Goal: Task Accomplishment & Management: Manage account settings

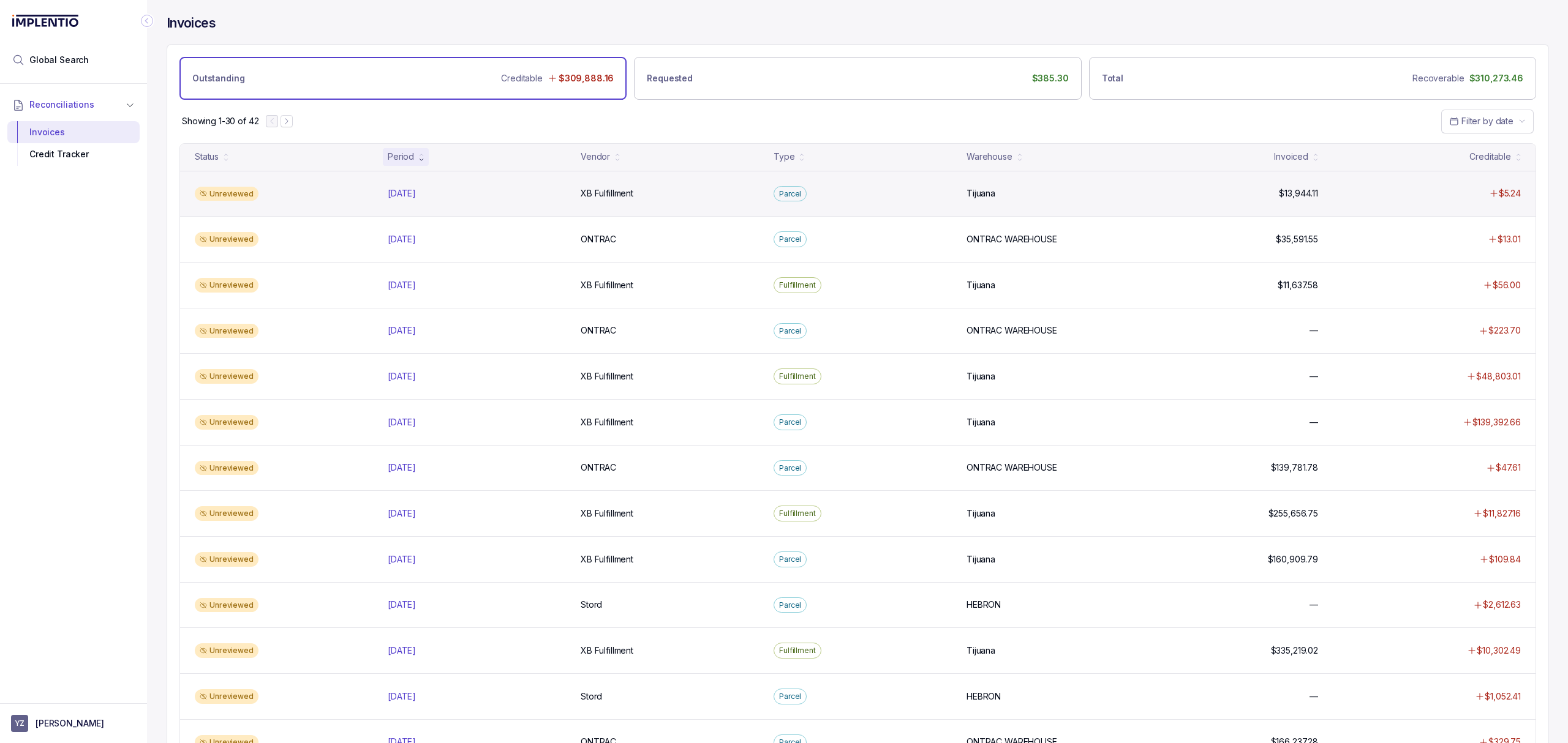
click at [613, 202] on div "Unreviewed [DATE] [DATE] XB Fulfillment XB Fulfillment Parcel Tijuana Tijuana $…" at bounding box center [858, 194] width 1356 height 46
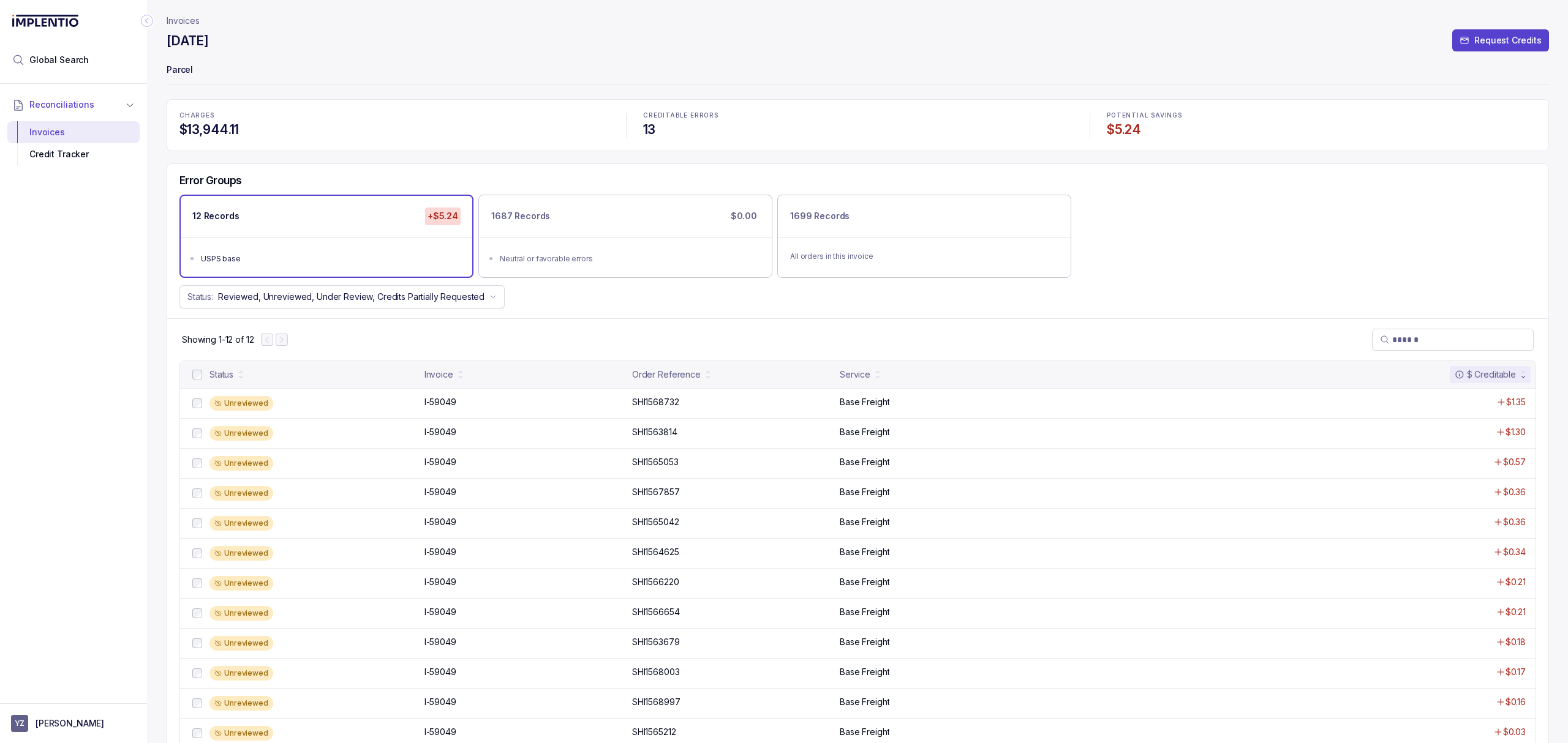
click at [285, 341] on div at bounding box center [274, 339] width 27 height 12
click at [702, 222] on div "1687 Records $0.00" at bounding box center [625, 216] width 291 height 41
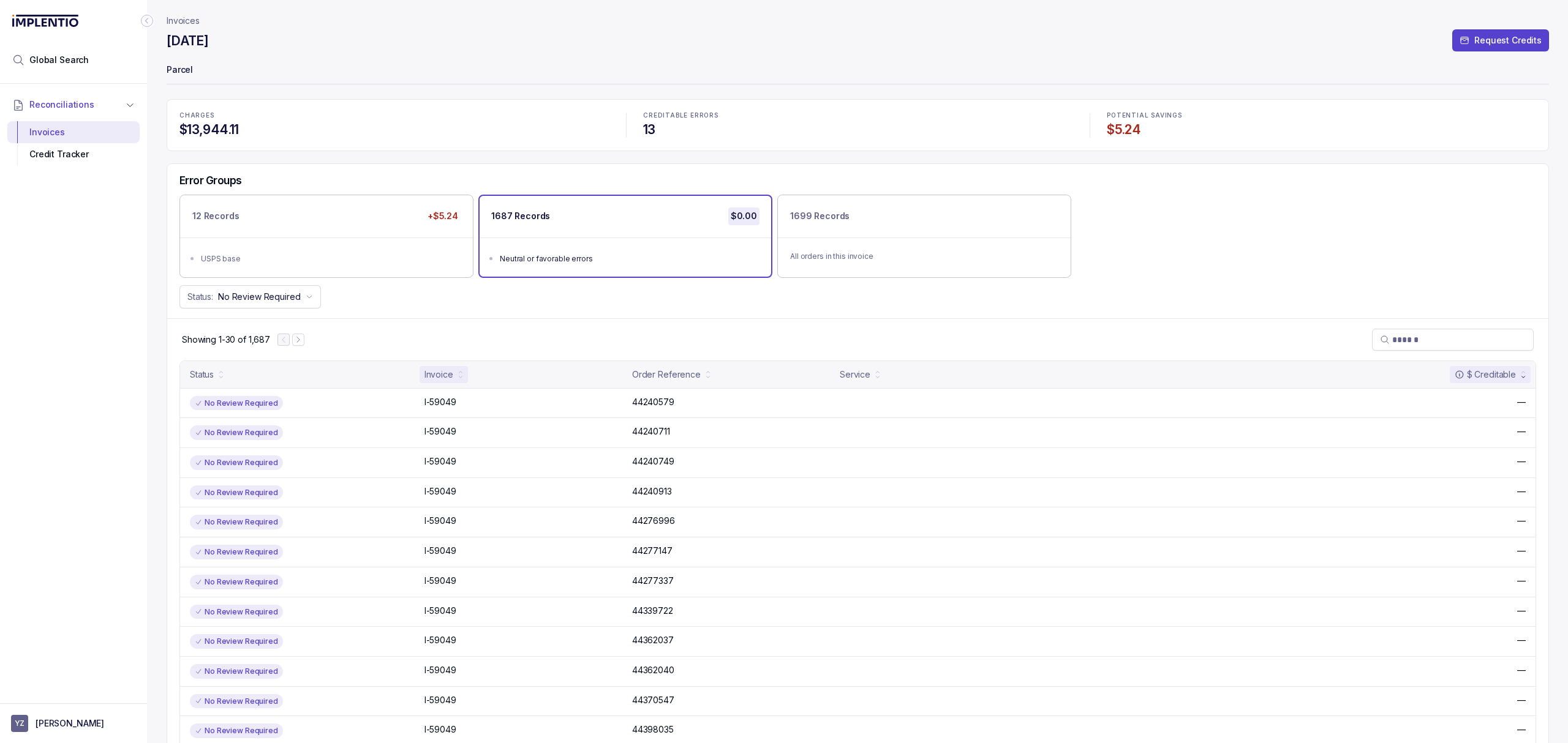
click at [457, 376] on div "Invoice" at bounding box center [443, 375] width 48 height 17
click at [457, 383] on div "Invoice" at bounding box center [443, 375] width 48 height 17
click at [306, 264] on div "USPS base" at bounding box center [330, 259] width 259 height 12
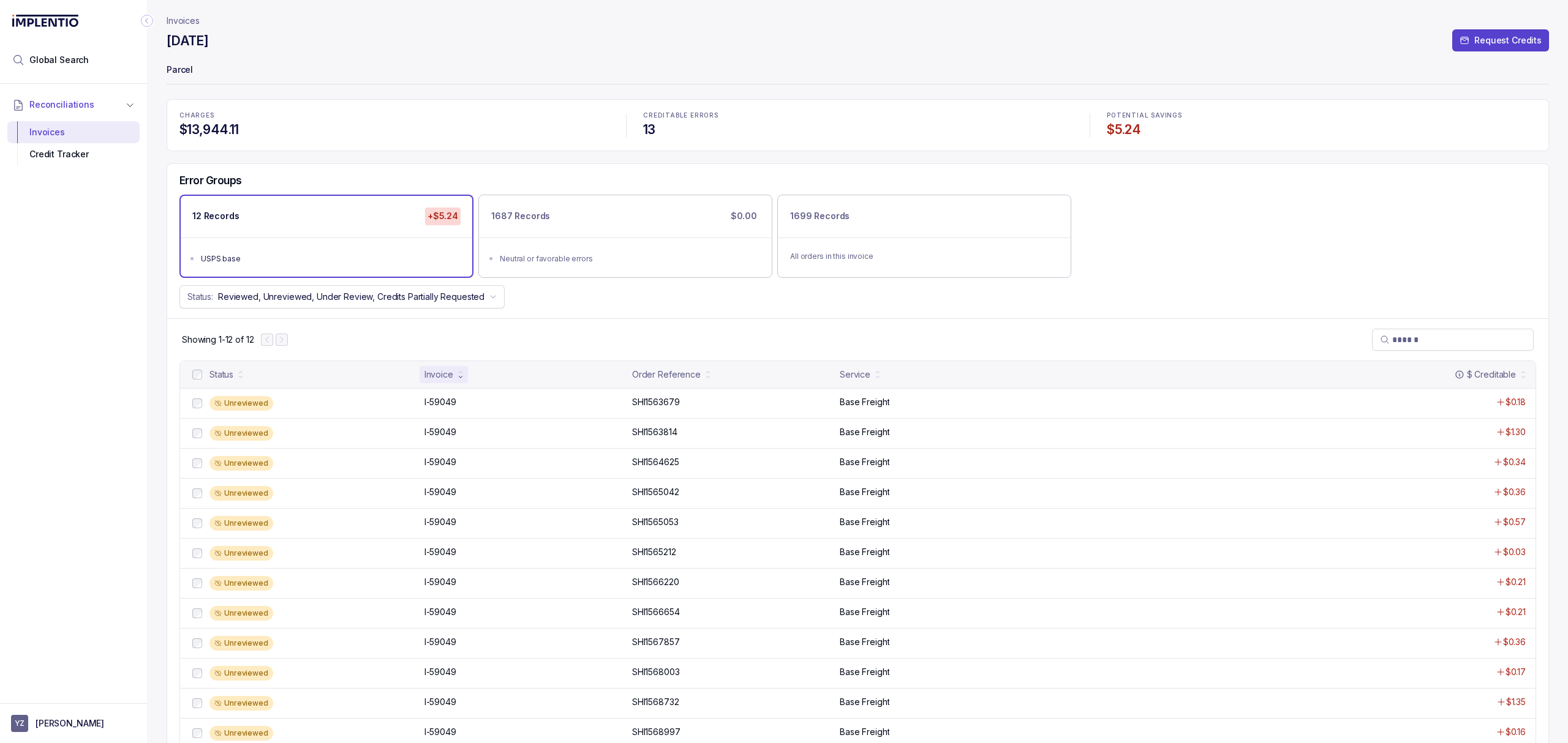
click at [448, 406] on div "I-59049 I-59049" at bounding box center [439, 402] width 32 height 12
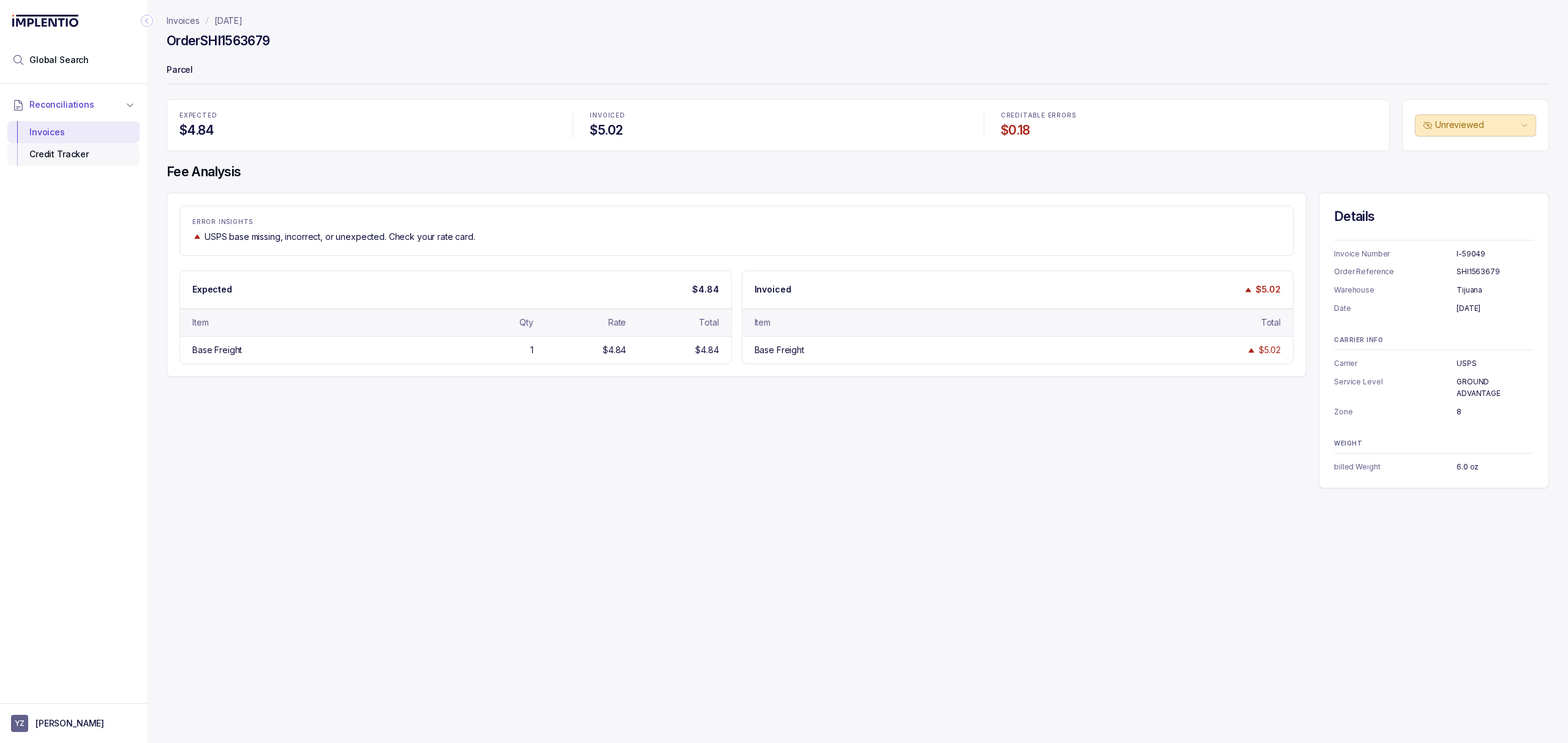
click at [76, 160] on div "Credit Tracker" at bounding box center [73, 154] width 112 height 22
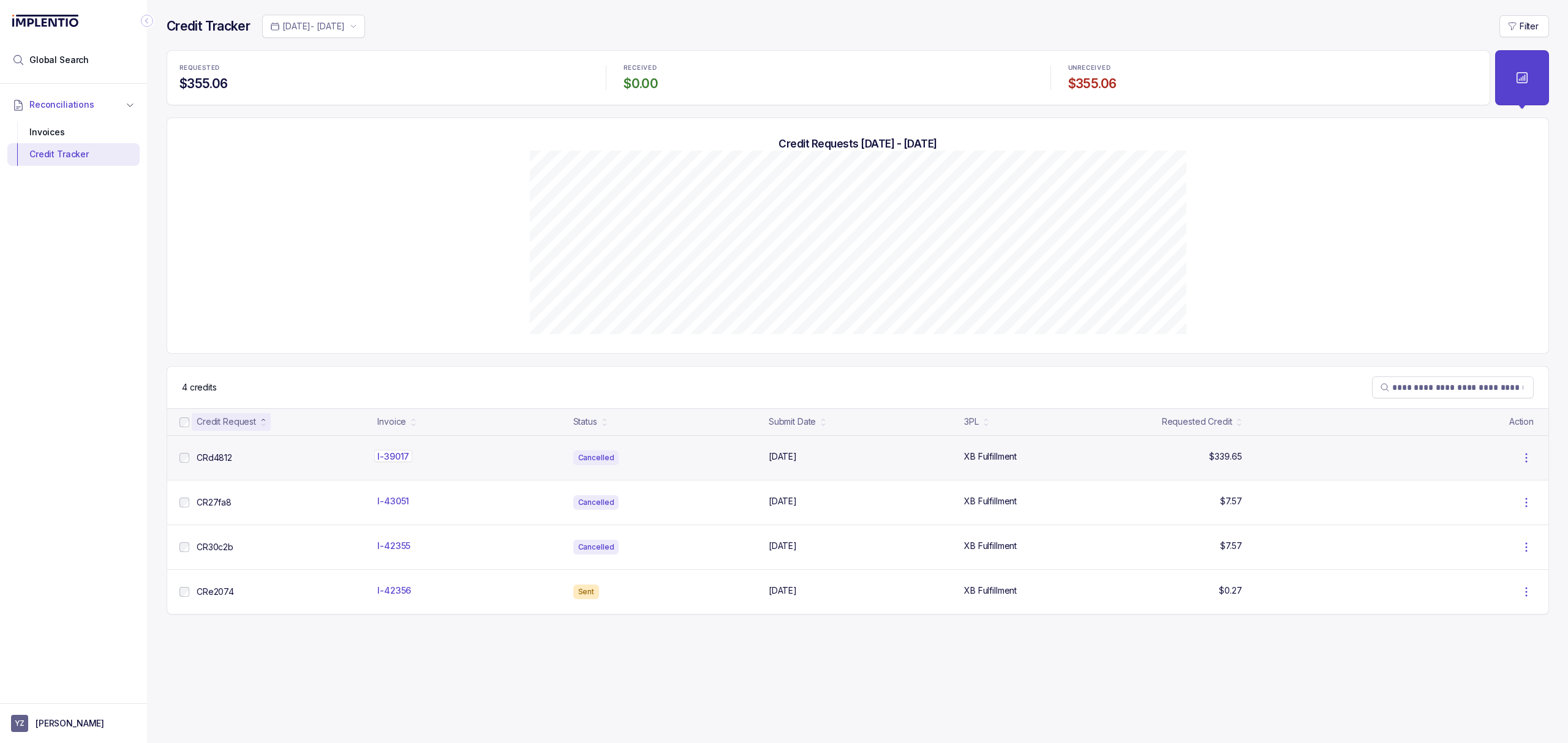
click at [385, 459] on p "I-39017" at bounding box center [392, 456] width 37 height 12
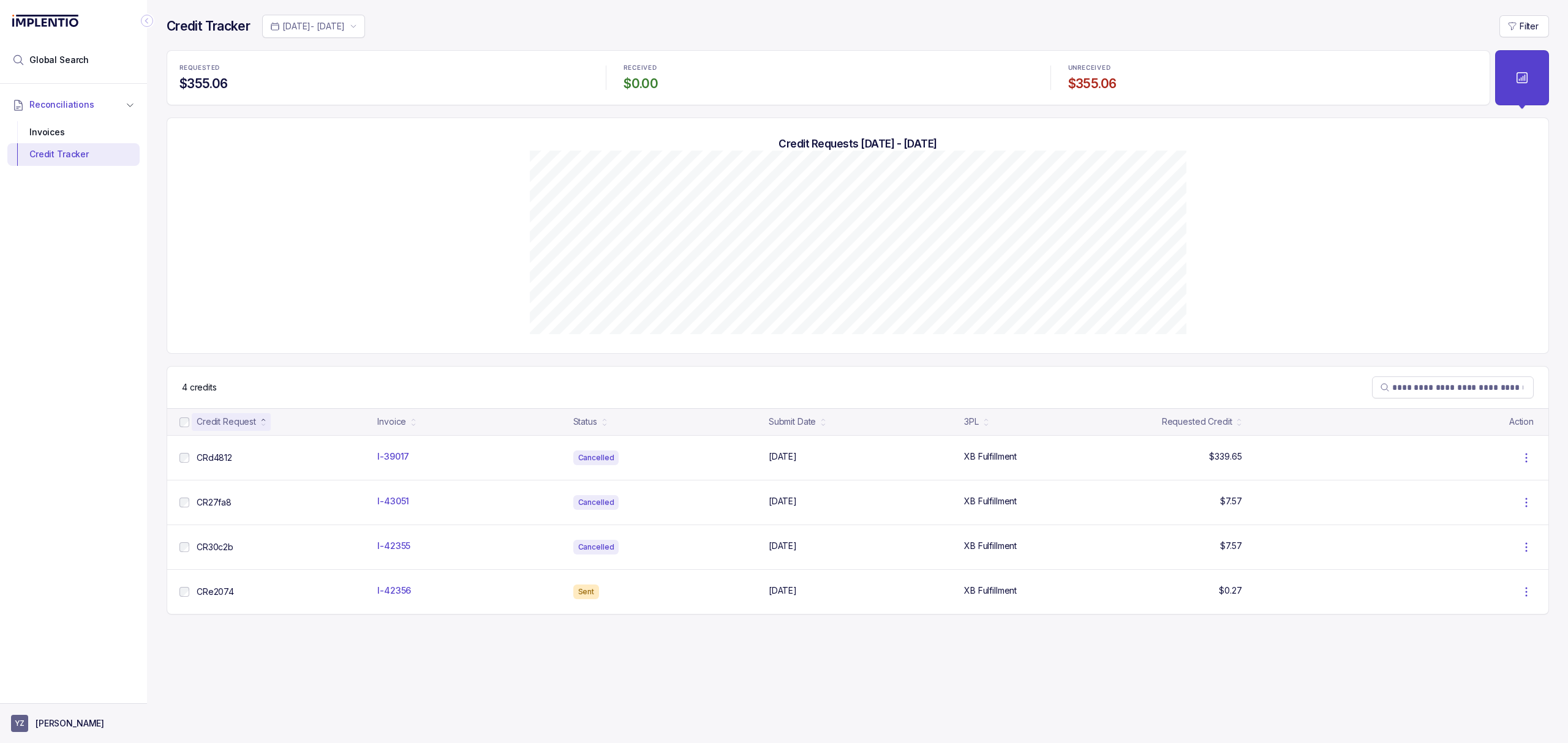
click at [77, 728] on p "[PERSON_NAME]" at bounding box center [69, 724] width 68 height 12
click at [76, 701] on p "Logout" at bounding box center [81, 696] width 102 height 12
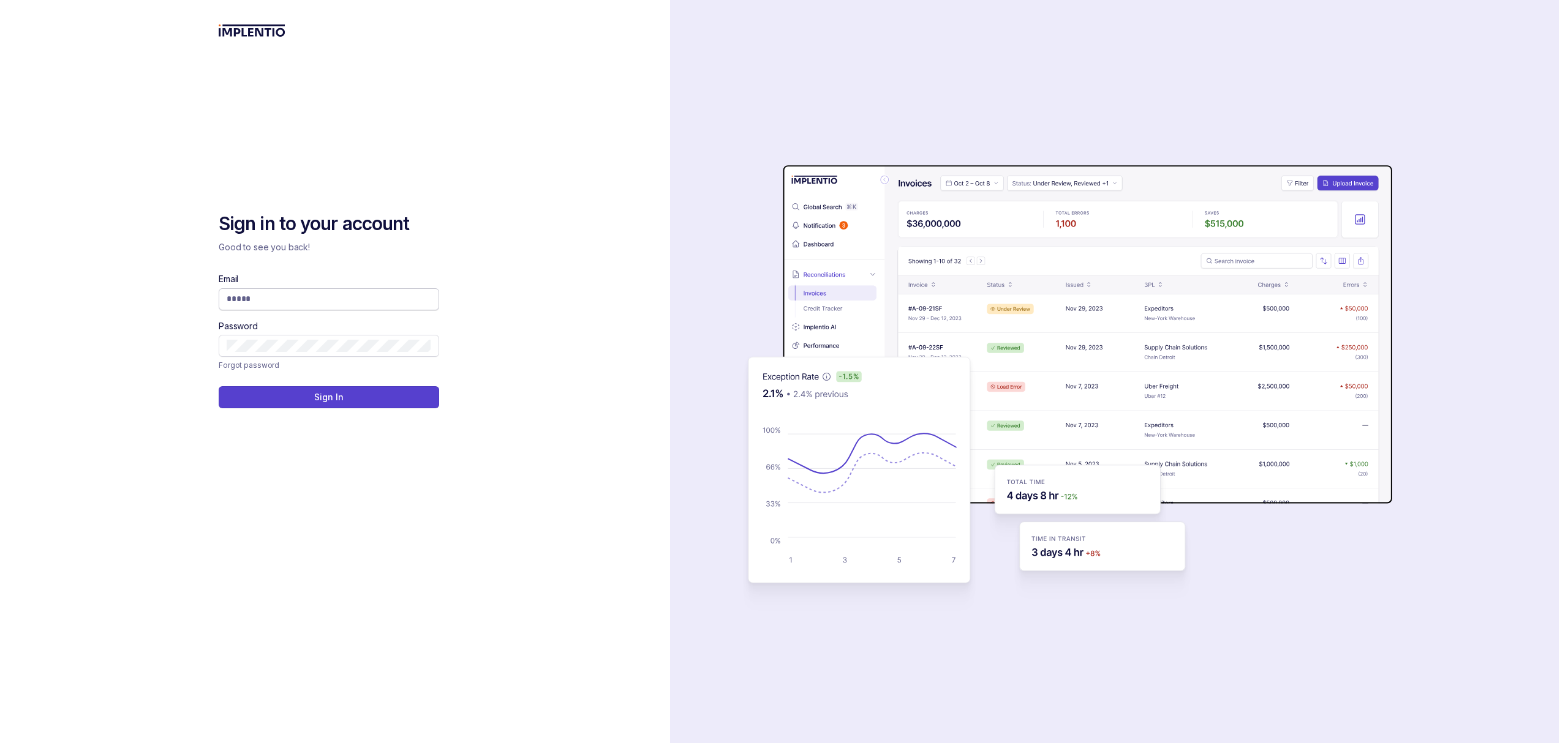
click at [271, 305] on input "Email" at bounding box center [329, 298] width 205 height 12
type input "**********"
